Goal: Check status: Check status

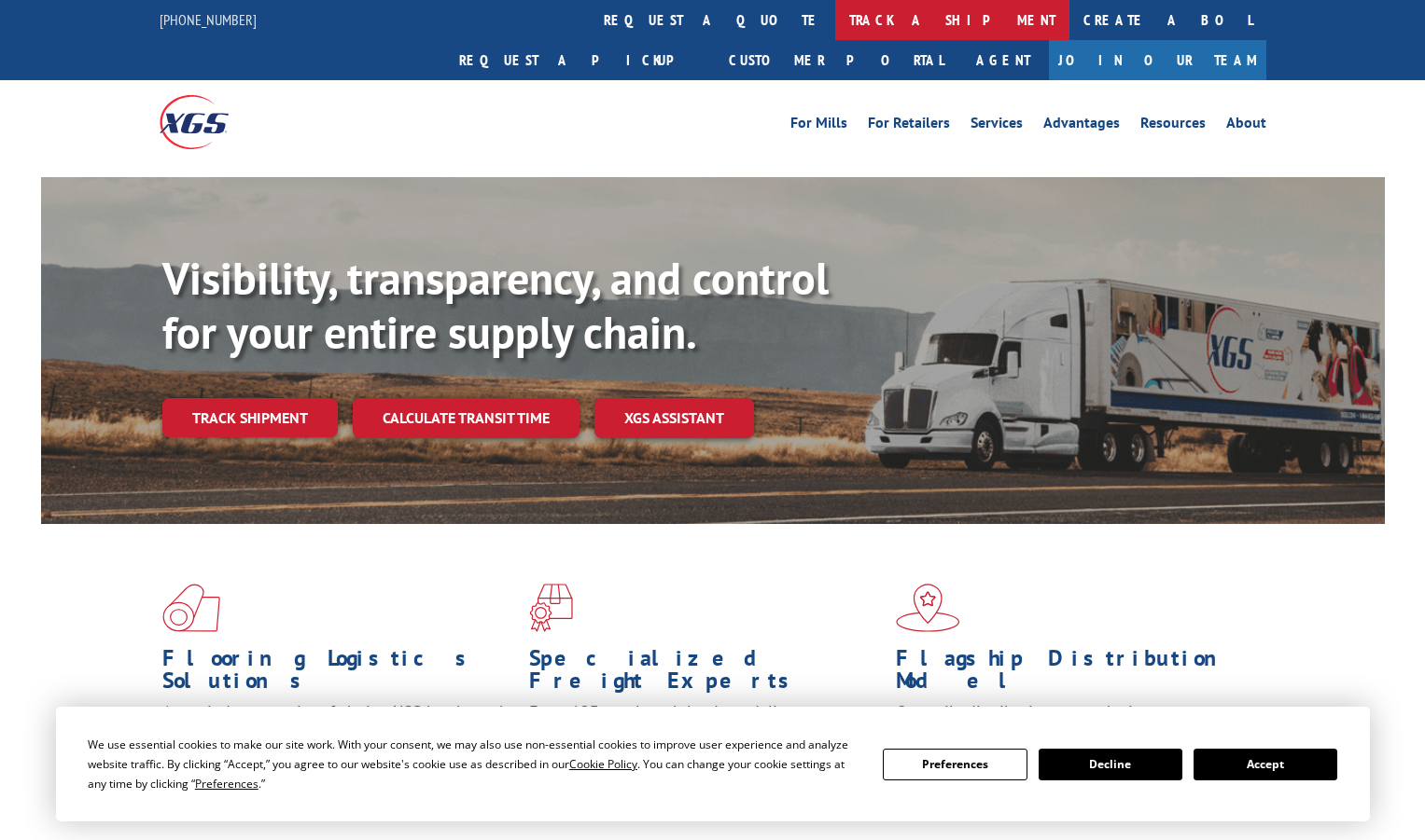
click at [836, 26] on link "track a shipment" at bounding box center [953, 20] width 234 height 40
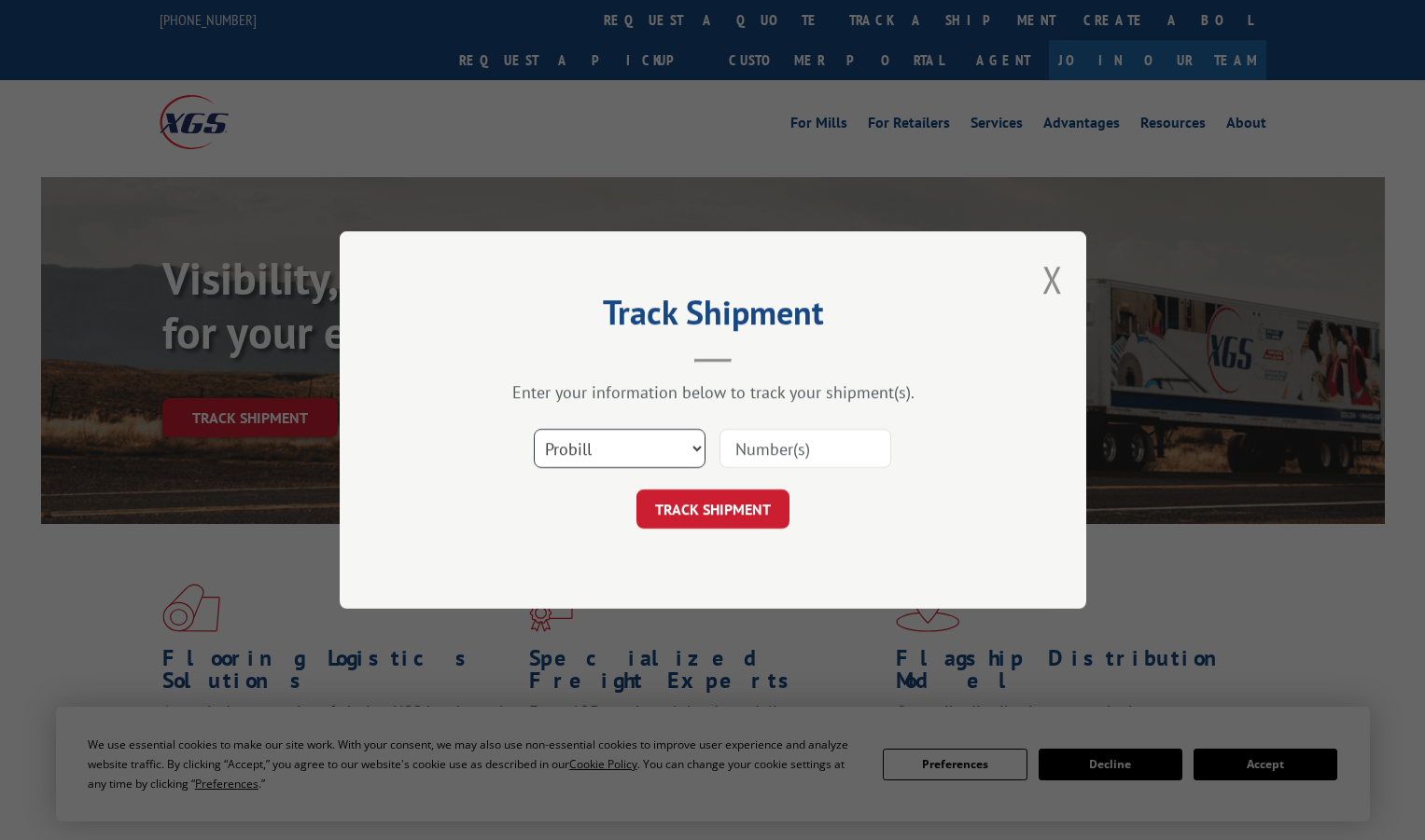
click at [688, 446] on select "Select category... Probill BOL PO" at bounding box center [619, 448] width 172 height 39
select select "po"
click at [534, 429] on select "Select category... Probill BOL PO" at bounding box center [619, 448] width 172 height 39
click at [689, 444] on select "Select category... Probill BOL PO" at bounding box center [619, 448] width 172 height 39
click at [534, 429] on select "Select category... Probill BOL PO" at bounding box center [619, 448] width 172 height 39
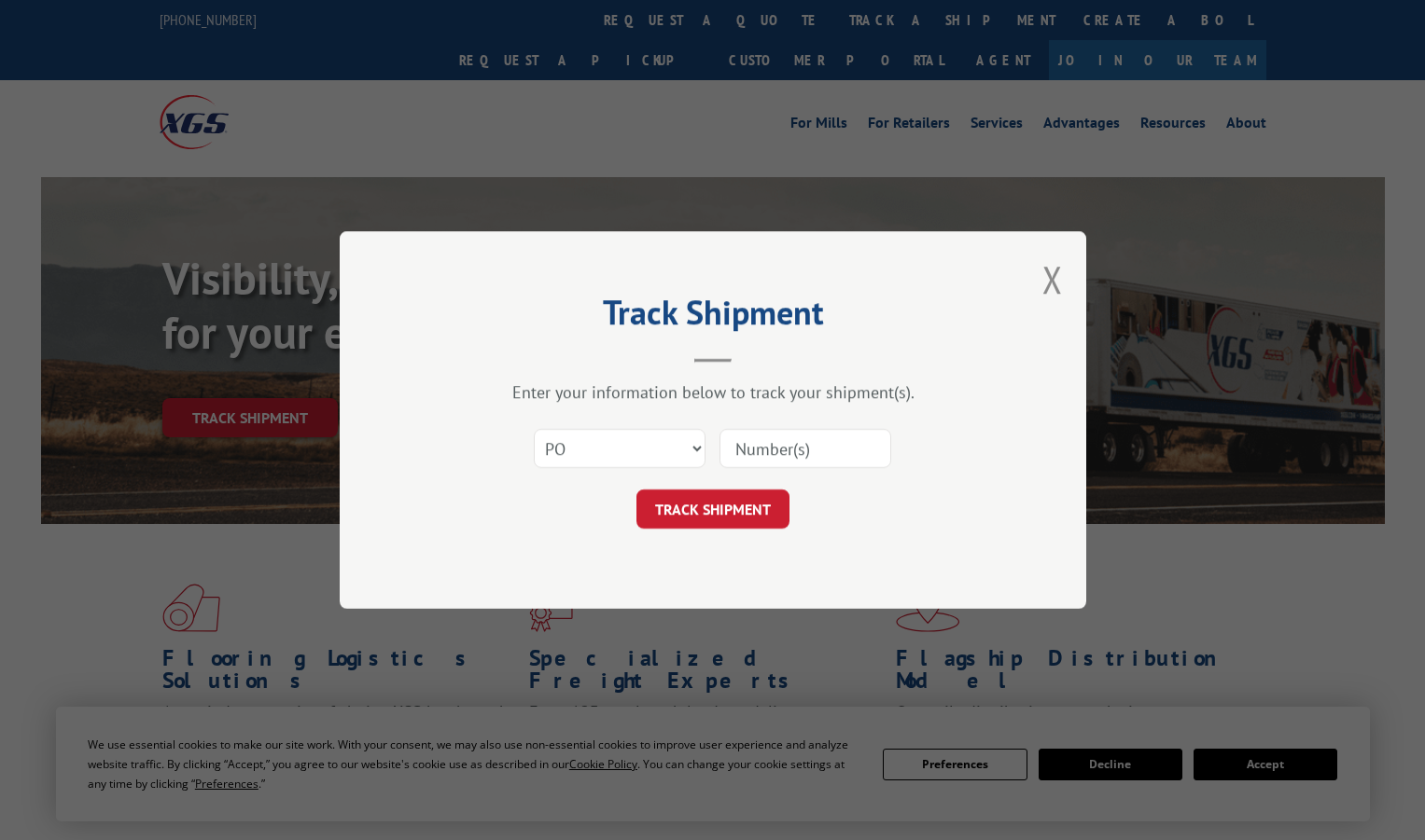
click at [816, 448] on input at bounding box center [805, 448] width 172 height 39
type input "294493381"
click button "TRACK SHIPMENT" at bounding box center [713, 509] width 153 height 39
